Goal: Entertainment & Leisure: Consume media (video, audio)

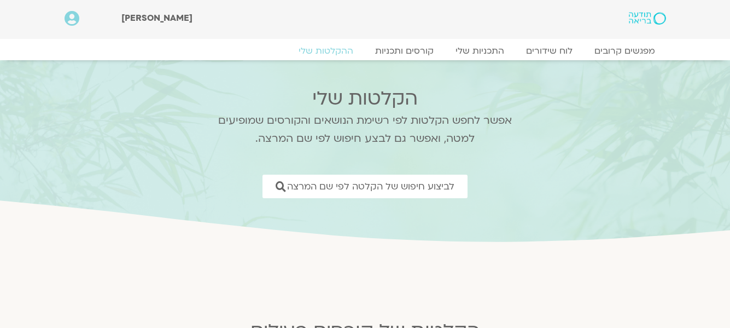
scroll to position [492, 0]
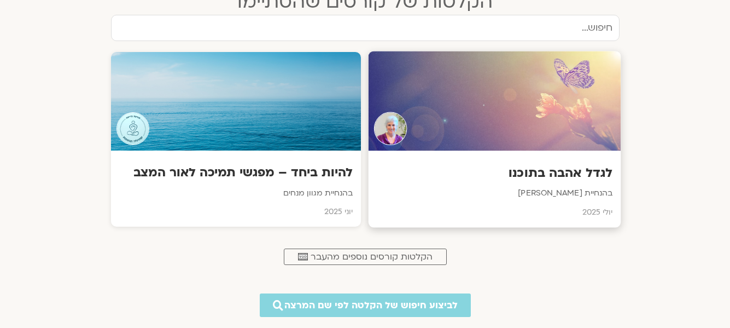
click at [443, 152] on div "לגדל אהבה בתוכנו בהנחיית [PERSON_NAME] [DATE]" at bounding box center [494, 189] width 253 height 77
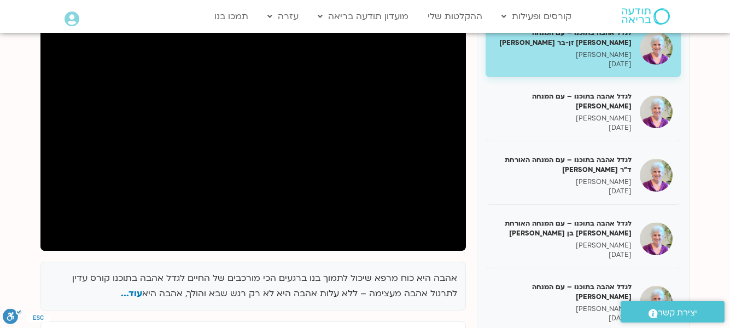
scroll to position [109, 0]
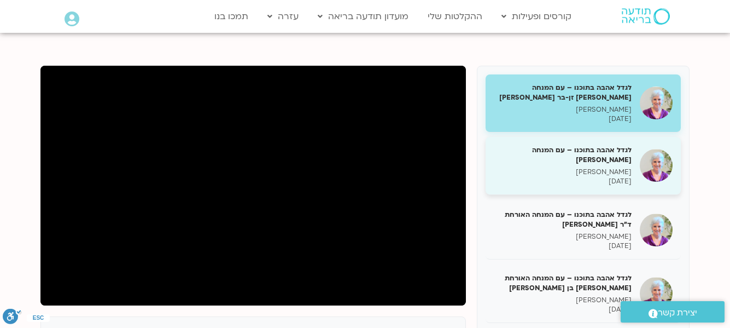
click at [589, 182] on p "[DATE]" at bounding box center [563, 181] width 138 height 9
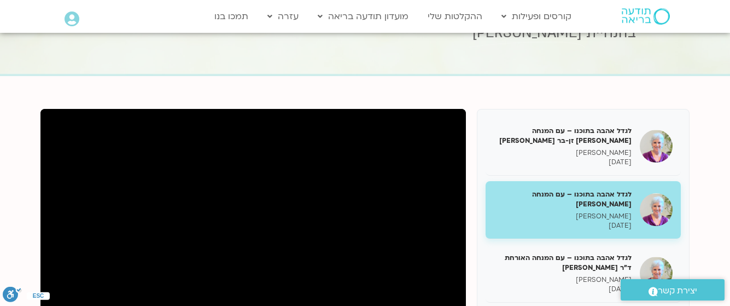
scroll to position [164, 0]
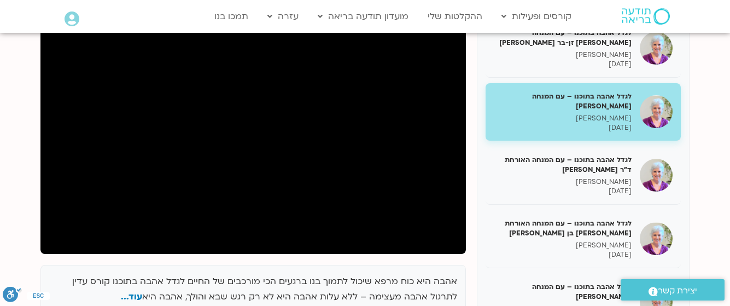
click at [38, 247] on div "אהבה היא כוח מרפא שיכול לתמוך בנו ברגעים הכי מורכבים של החיים לגדל אהבה בתוכנו …" at bounding box center [365, 266] width 660 height 522
